Goal: Transaction & Acquisition: Book appointment/travel/reservation

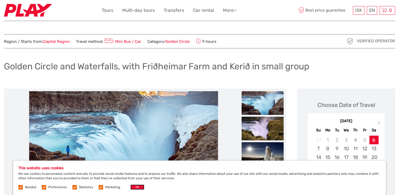
click at [137, 186] on button "OK" at bounding box center [137, 186] width 14 height 5
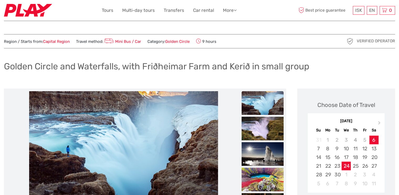
drag, startPoint x: 349, startPoint y: 168, endPoint x: 345, endPoint y: 166, distance: 3.9
click at [349, 168] on div "24" at bounding box center [346, 165] width 9 height 9
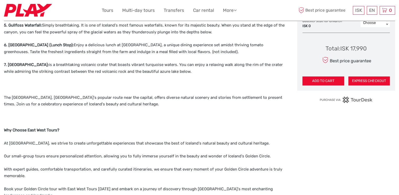
scroll to position [289, 0]
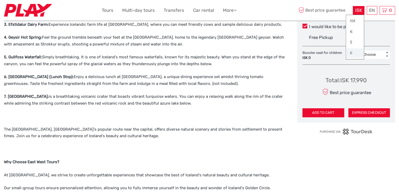
click at [352, 52] on link "£" at bounding box center [355, 52] width 18 height 9
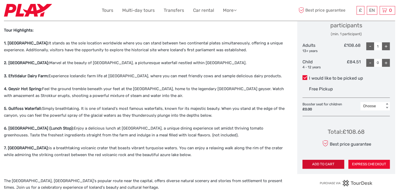
scroll to position [236, 0]
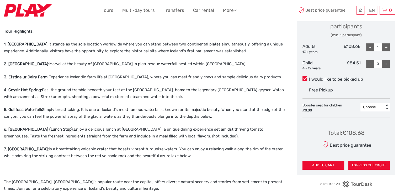
click at [387, 44] on div "+" at bounding box center [386, 47] width 8 height 8
type input "2"
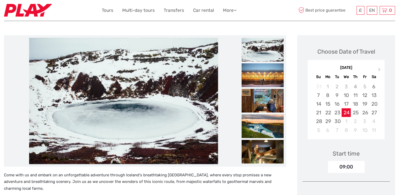
scroll to position [26, 0]
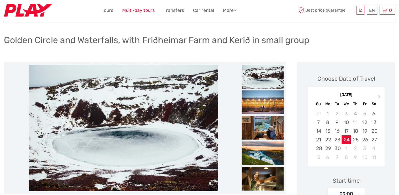
click at [148, 11] on link "Multi-day tours" at bounding box center [138, 11] width 33 height 8
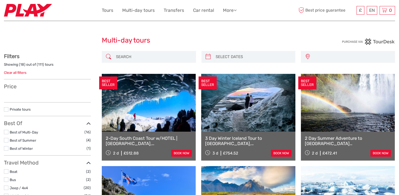
select select
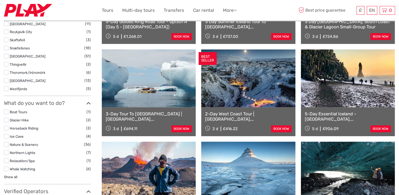
scroll to position [315, 0]
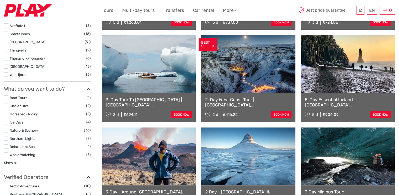
click at [264, 84] on link at bounding box center [248, 64] width 94 height 58
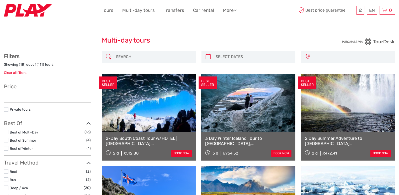
select select
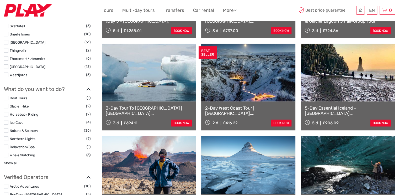
select select
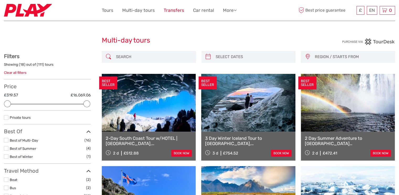
click at [168, 11] on link "Transfers" at bounding box center [174, 11] width 20 height 8
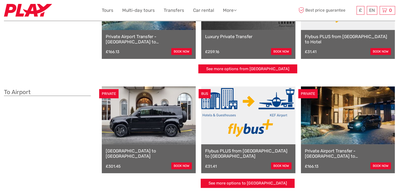
scroll to position [26, 0]
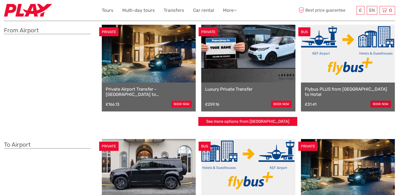
click at [377, 103] on link "book now" at bounding box center [381, 104] width 20 height 7
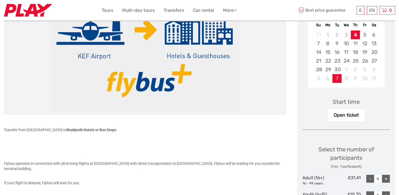
scroll to position [79, 0]
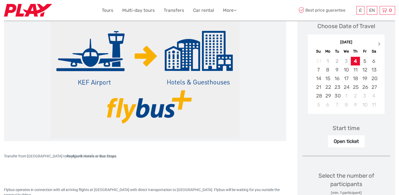
click at [380, 44] on span "Next Month" at bounding box center [380, 45] width 0 height 8
click at [338, 97] on div "28" at bounding box center [337, 95] width 9 height 9
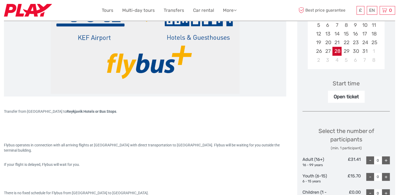
scroll to position [131, 0]
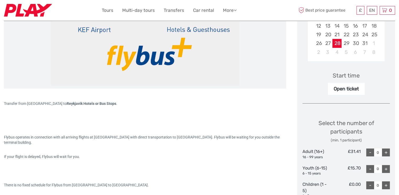
click at [387, 152] on div "+" at bounding box center [386, 152] width 8 height 8
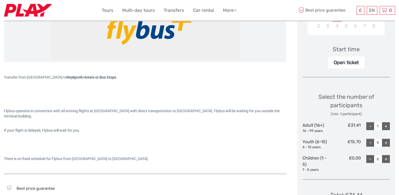
click at [386, 127] on div "+" at bounding box center [386, 126] width 8 height 8
type input "2"
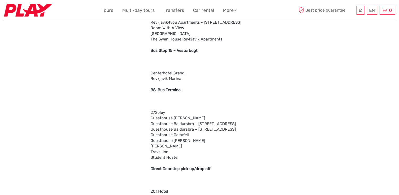
scroll to position [1417, 0]
